Goal: Information Seeking & Learning: Learn about a topic

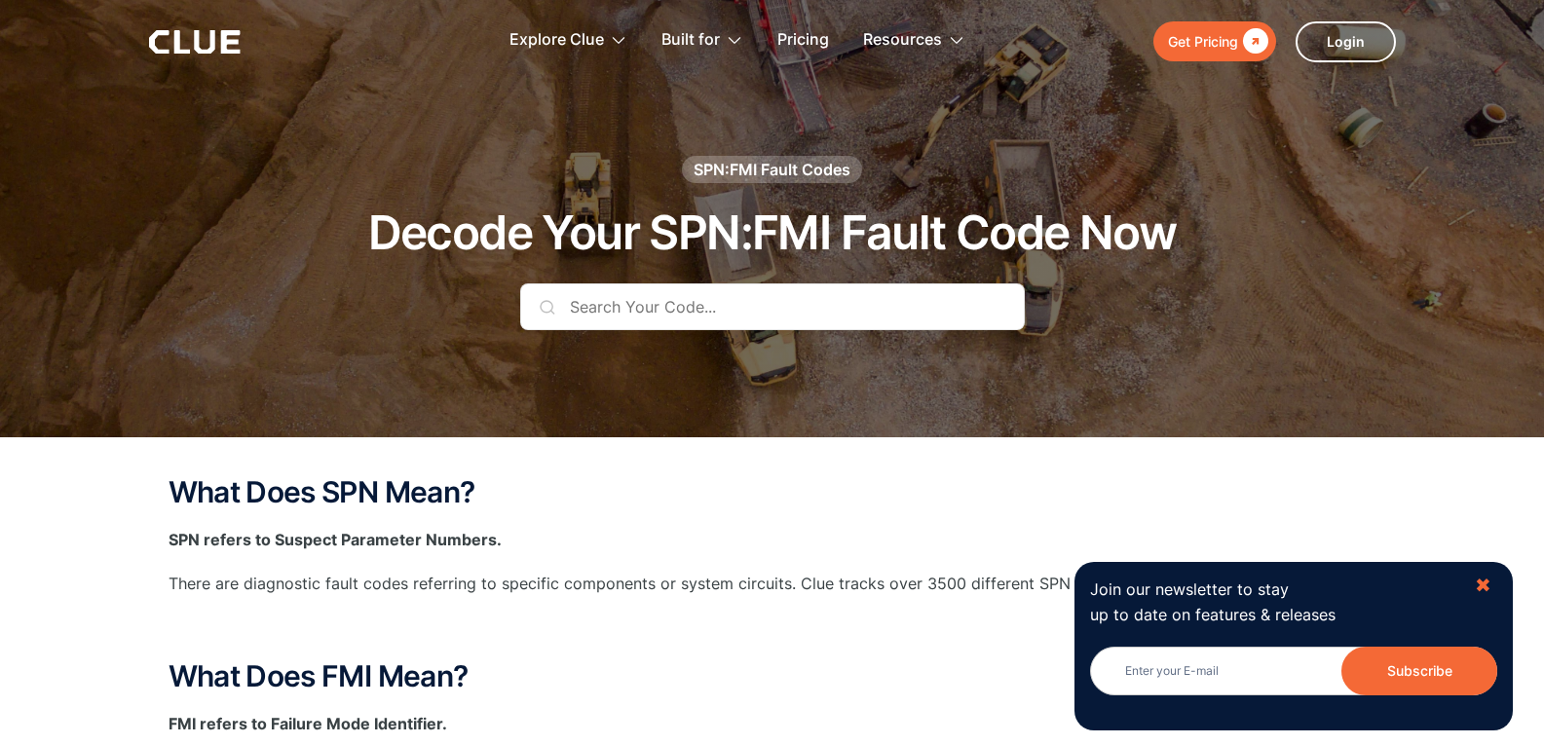
click at [1483, 583] on div "✖" at bounding box center [1483, 586] width 17 height 24
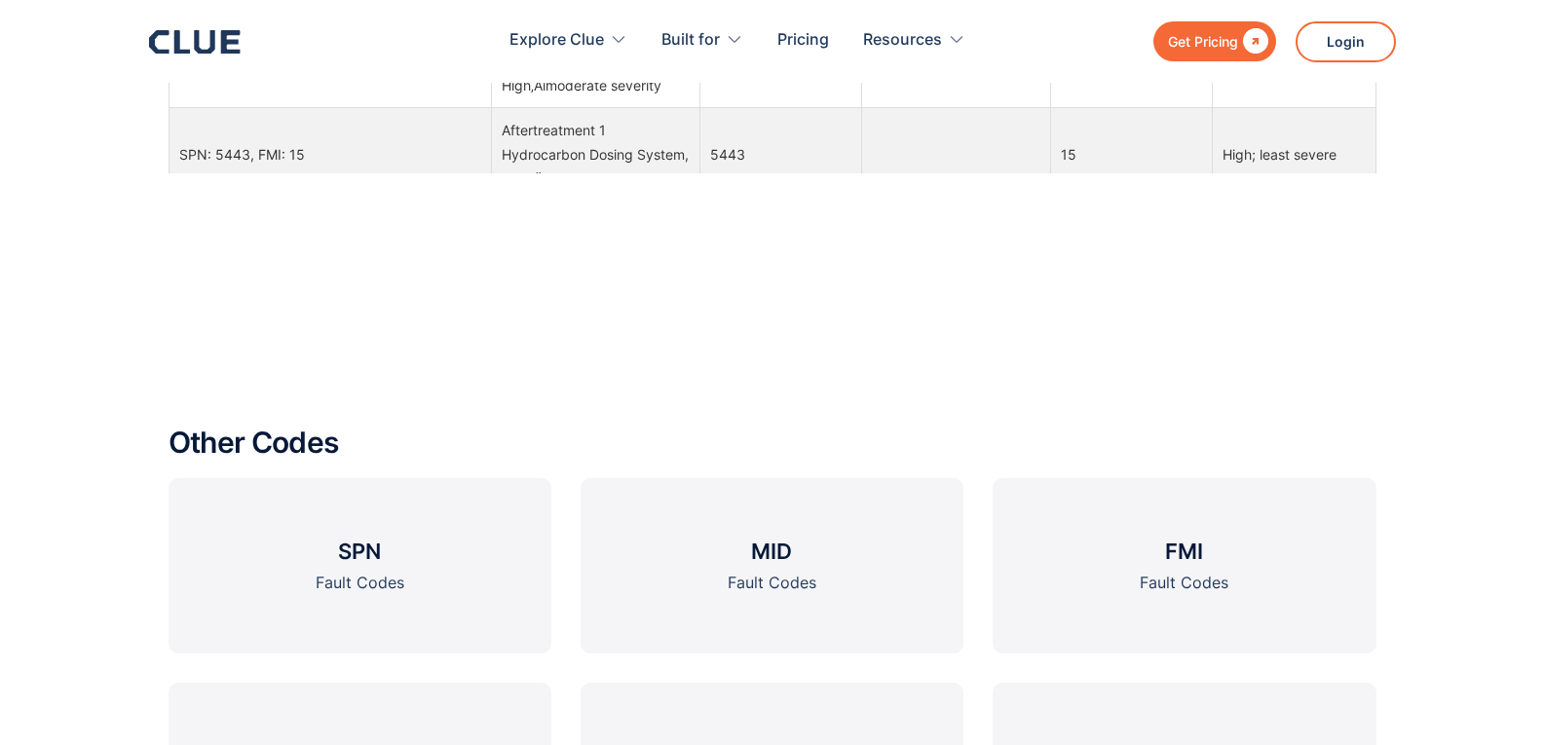
scroll to position [2243, 0]
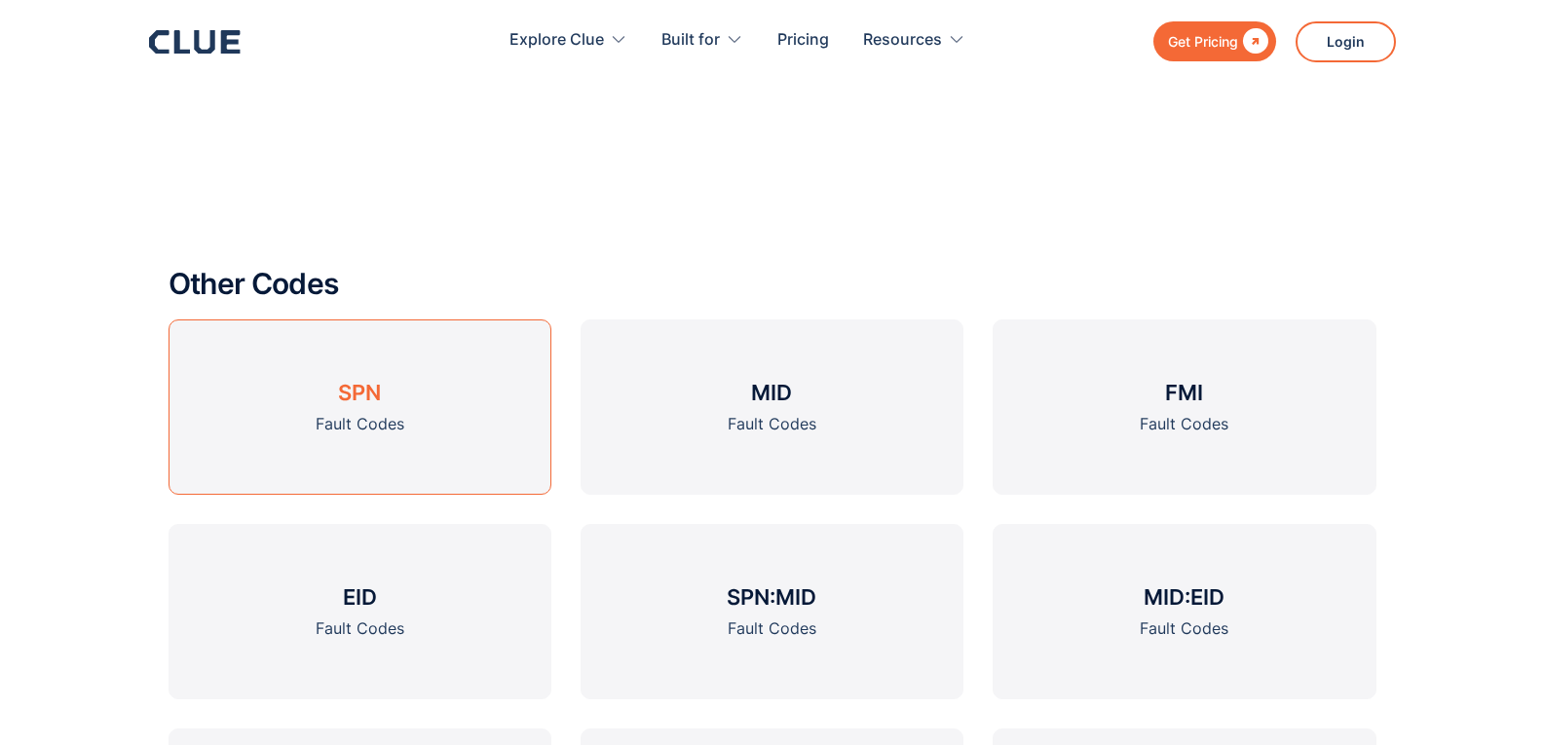
click at [329, 433] on div "Fault Codes" at bounding box center [360, 424] width 89 height 24
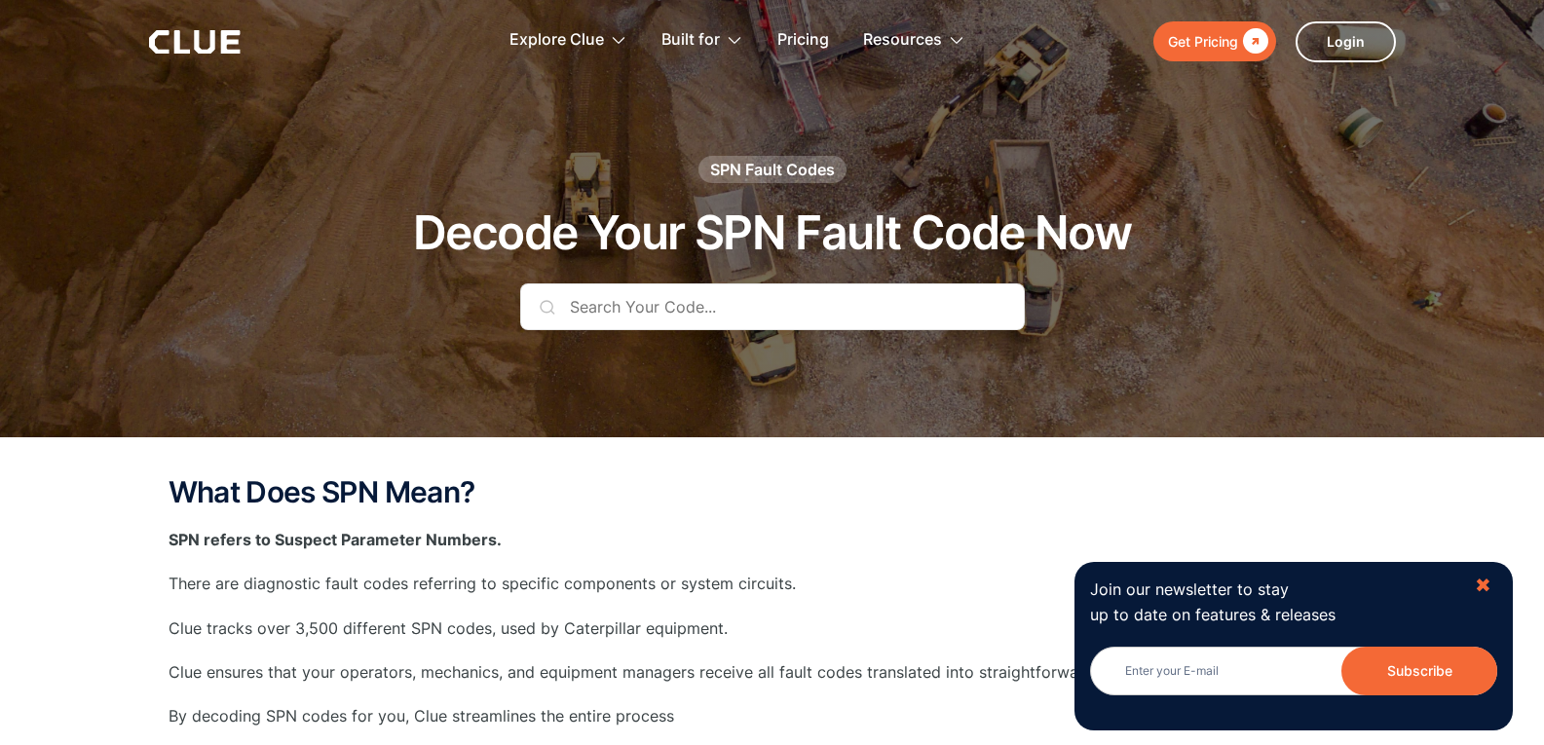
click at [1480, 583] on div "✖" at bounding box center [1483, 586] width 17 height 24
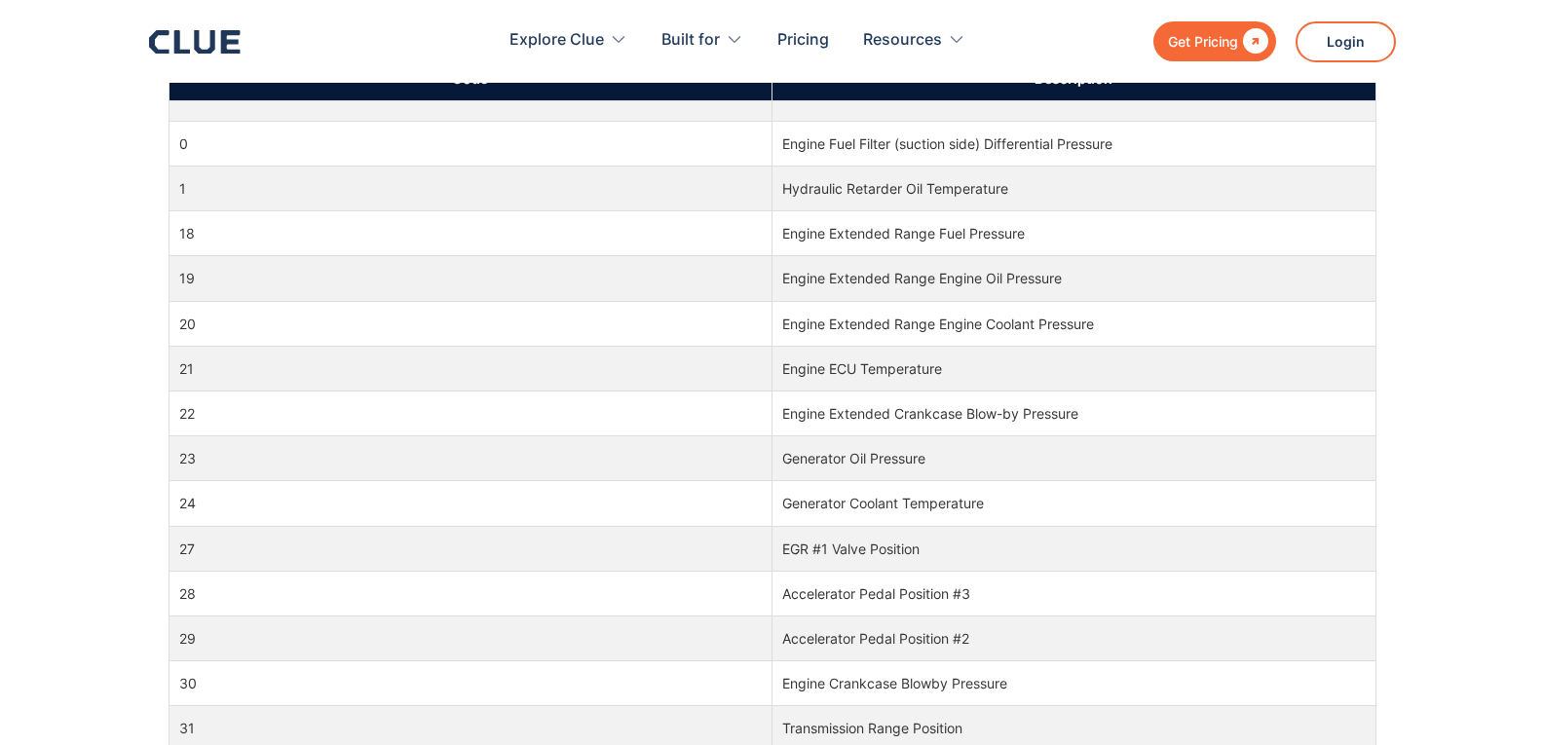
scroll to position [675, 0]
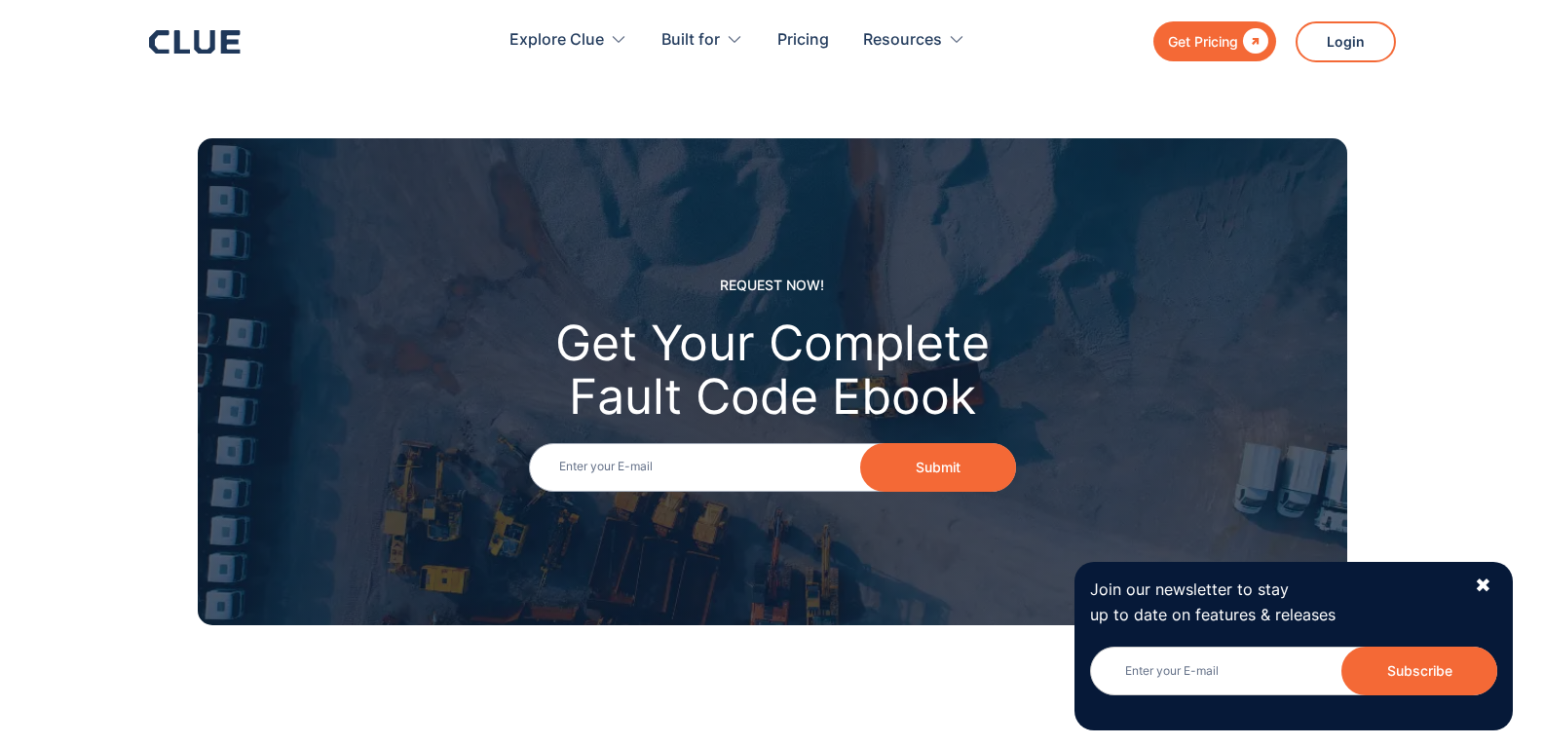
scroll to position [2243, 0]
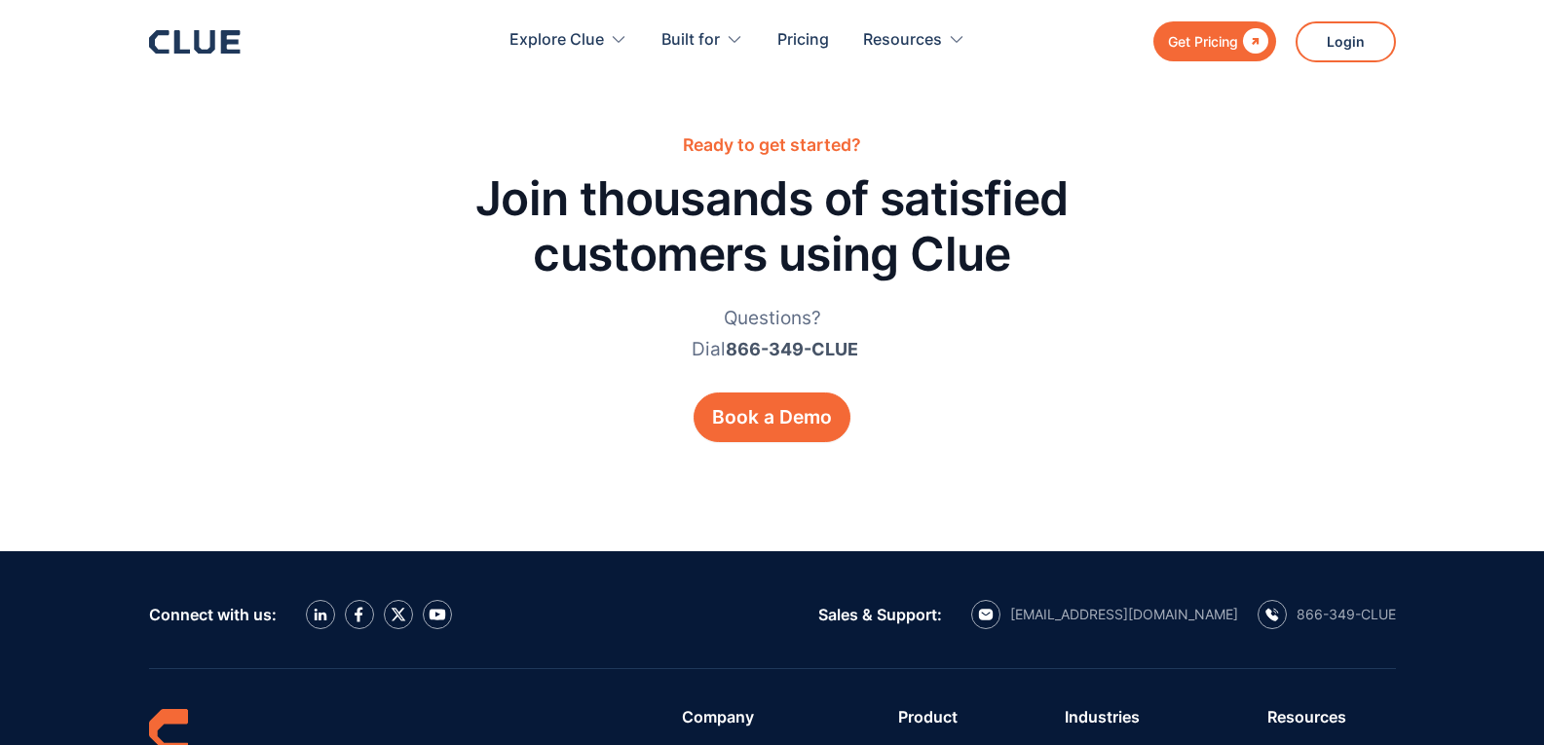
scroll to position [3437, 0]
